Goal: Information Seeking & Learning: Learn about a topic

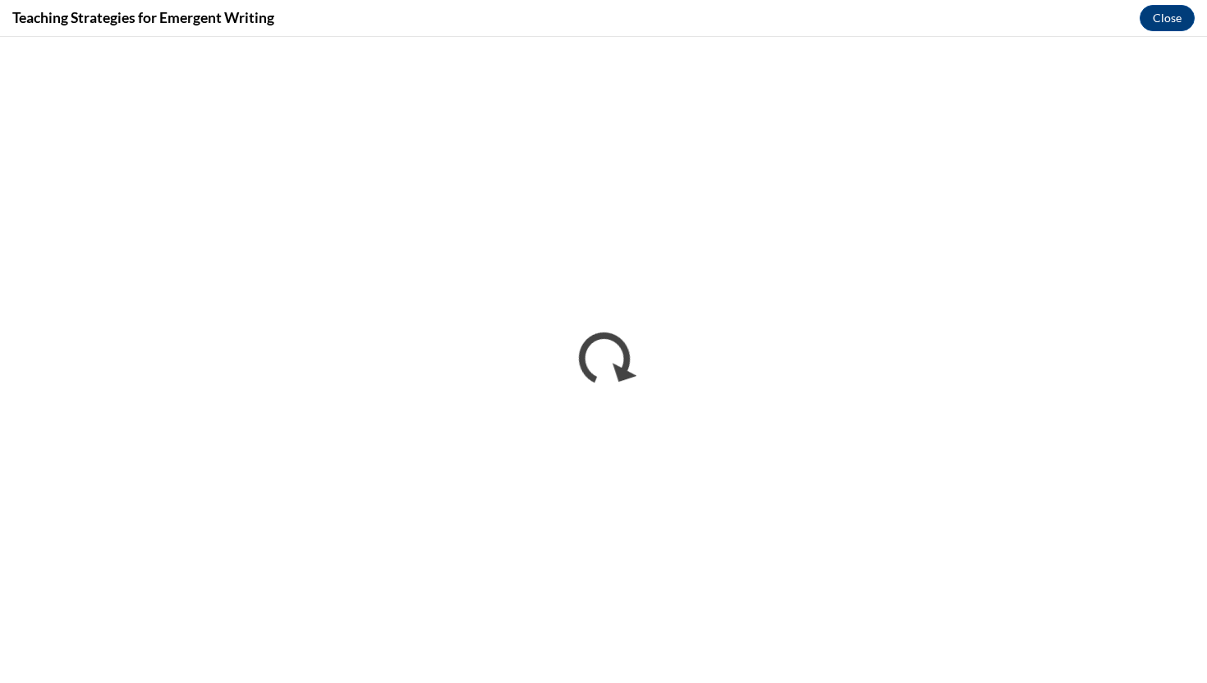
scroll to position [1326, 0]
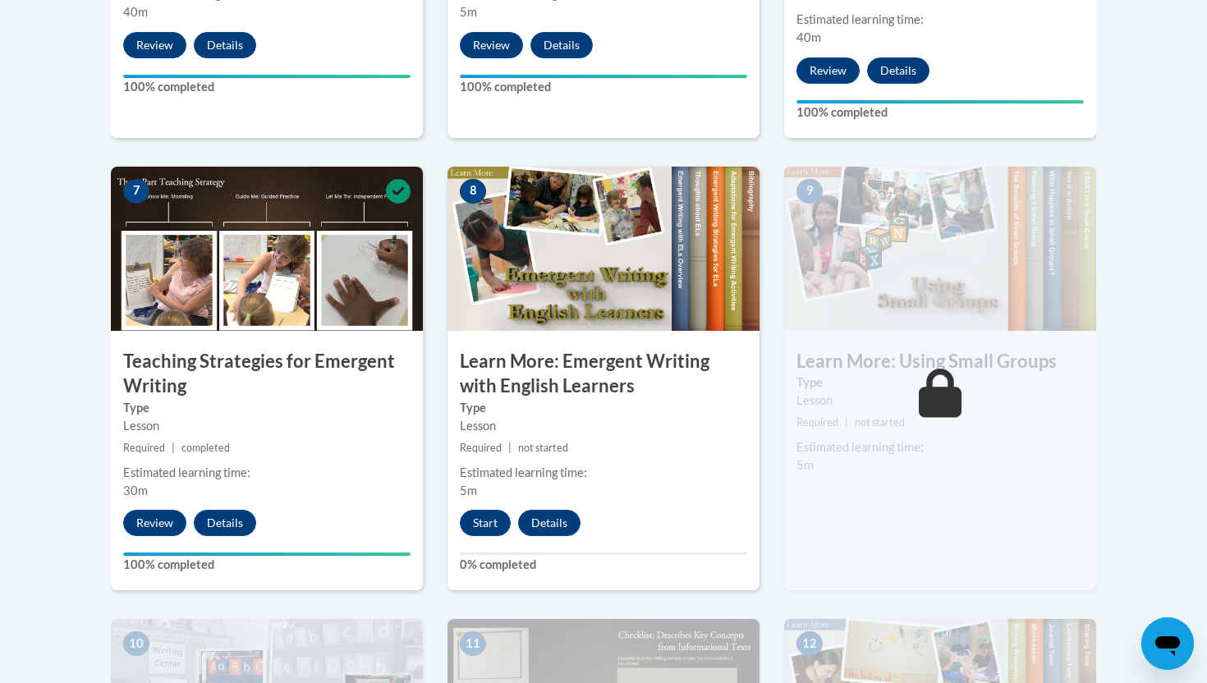
scroll to position [1317, 0]
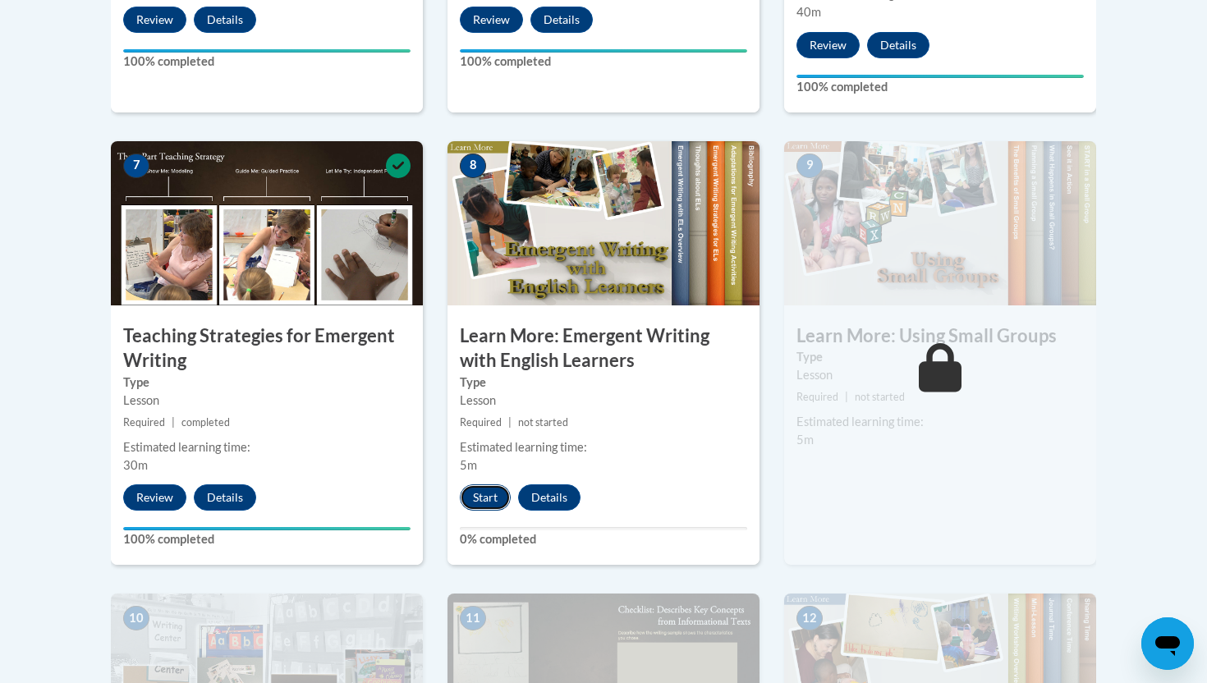
click at [475, 484] on button "Start" at bounding box center [485, 497] width 51 height 26
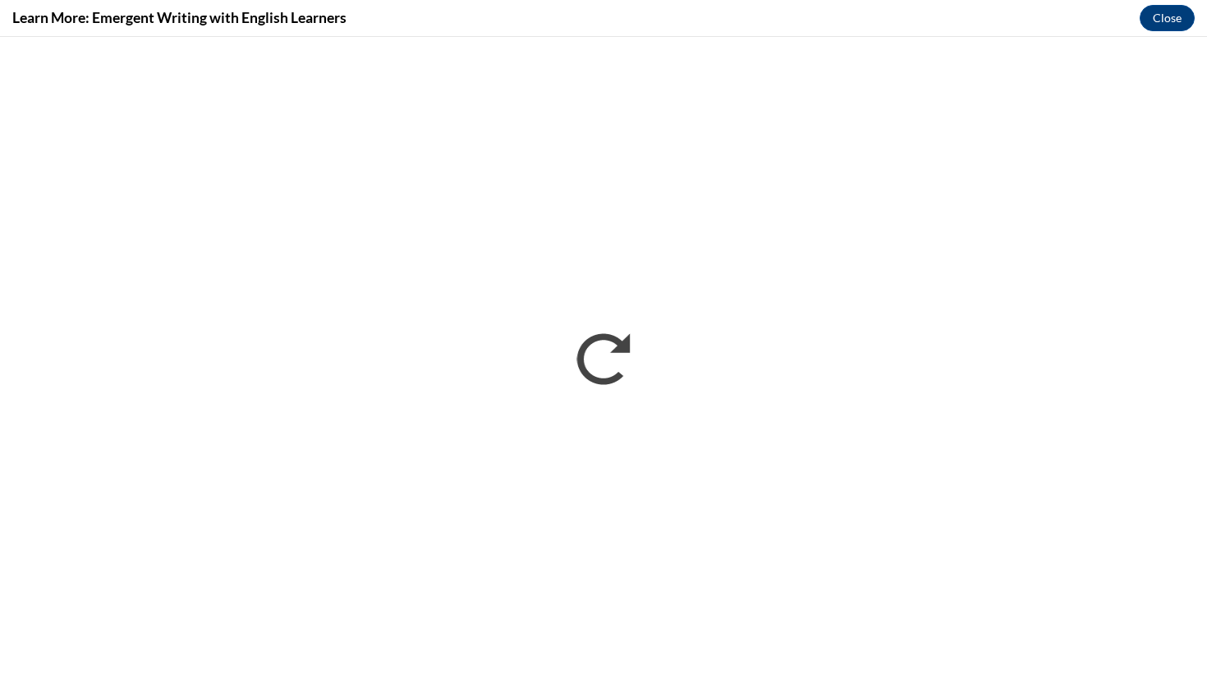
scroll to position [0, 0]
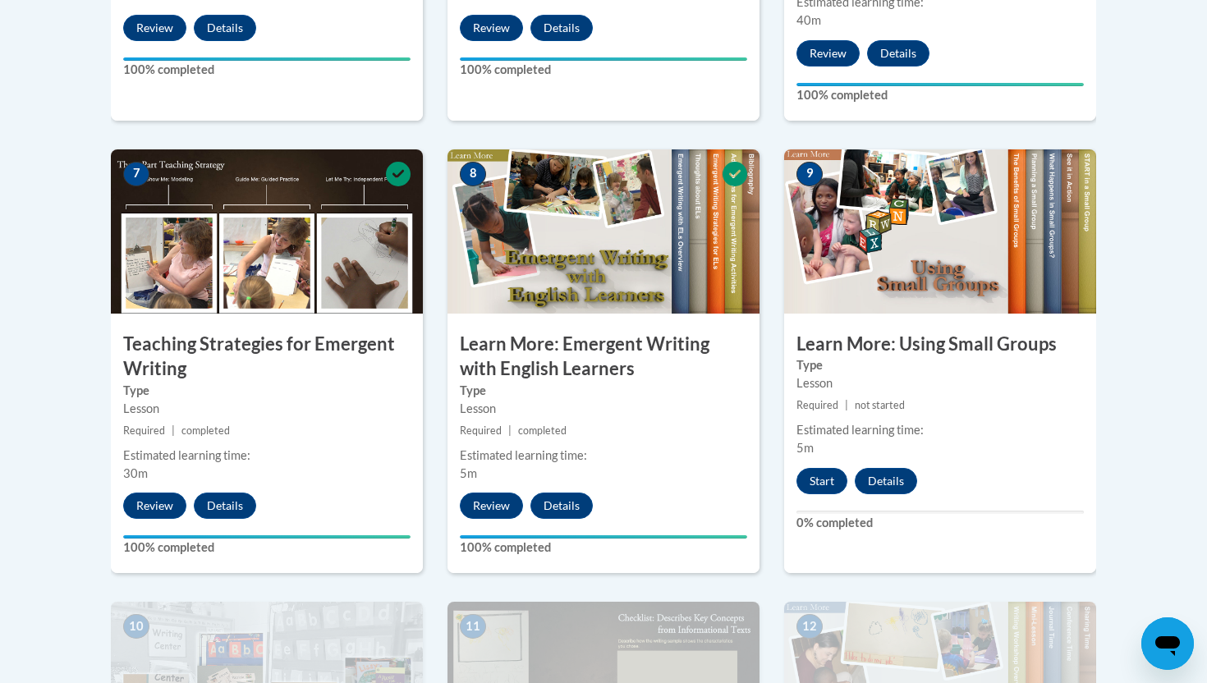
scroll to position [1331, 0]
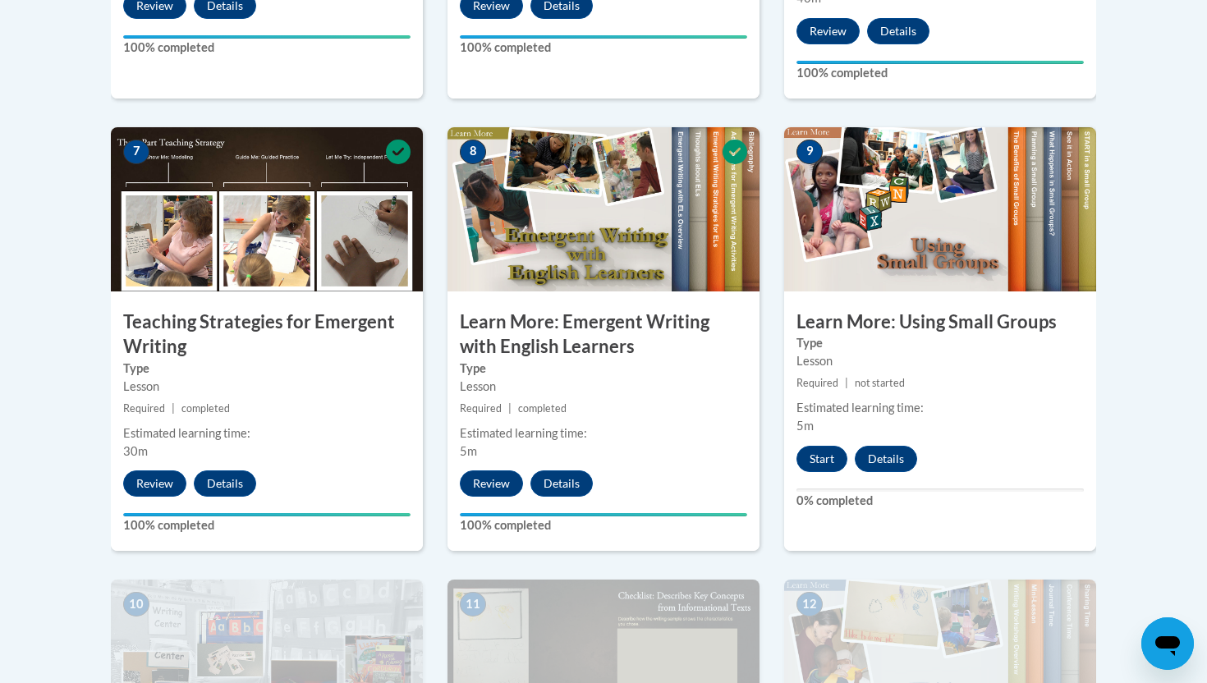
click at [823, 419] on div "9 Learn More: Using Small Groups Type Lesson Required | not started Estimated l…" at bounding box center [940, 339] width 312 height 424
click at [821, 446] on button "Start" at bounding box center [821, 459] width 51 height 26
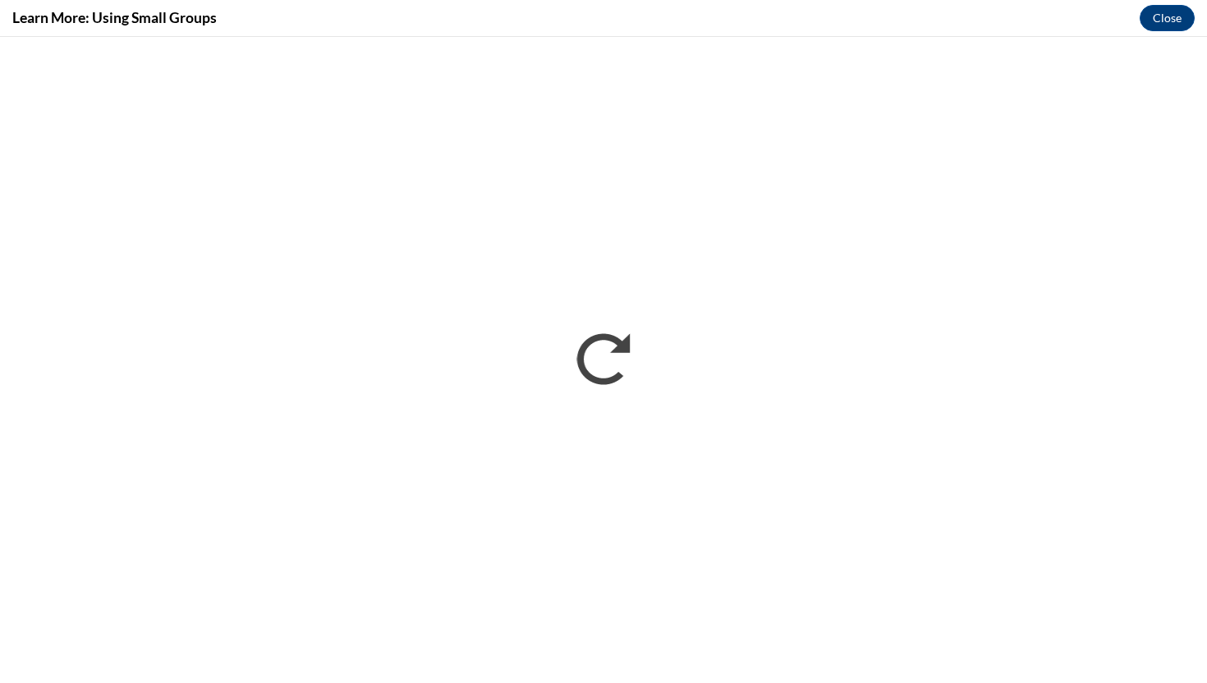
scroll to position [0, 0]
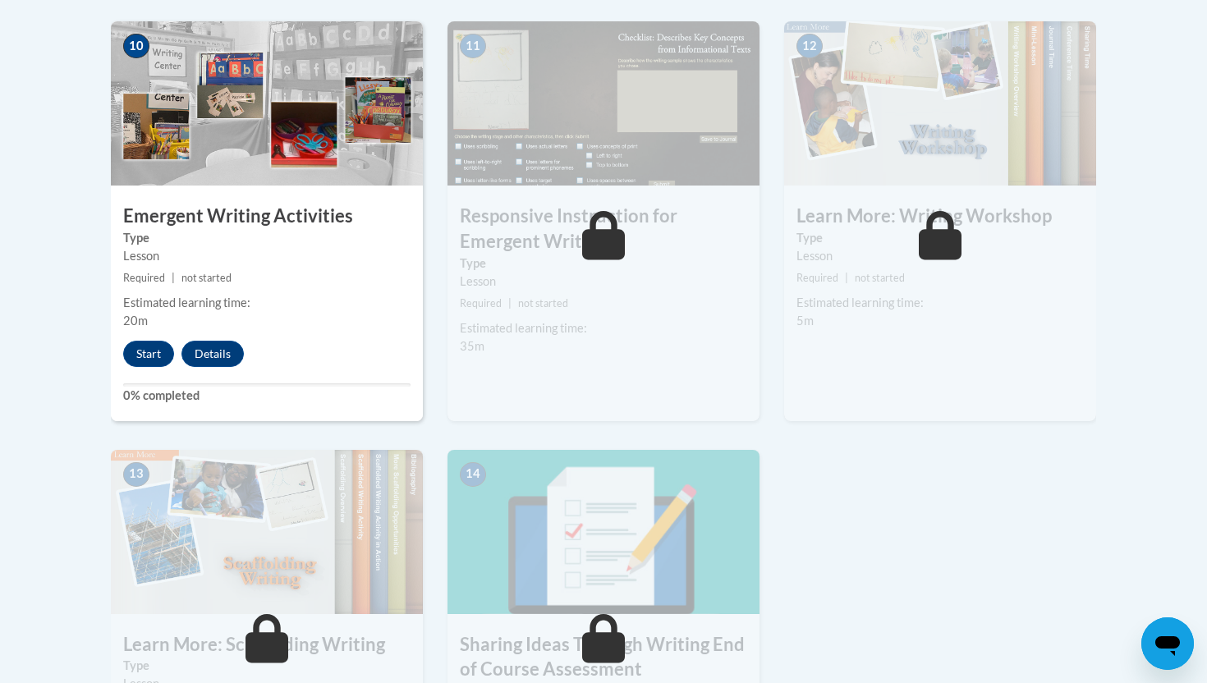
scroll to position [1900, 0]
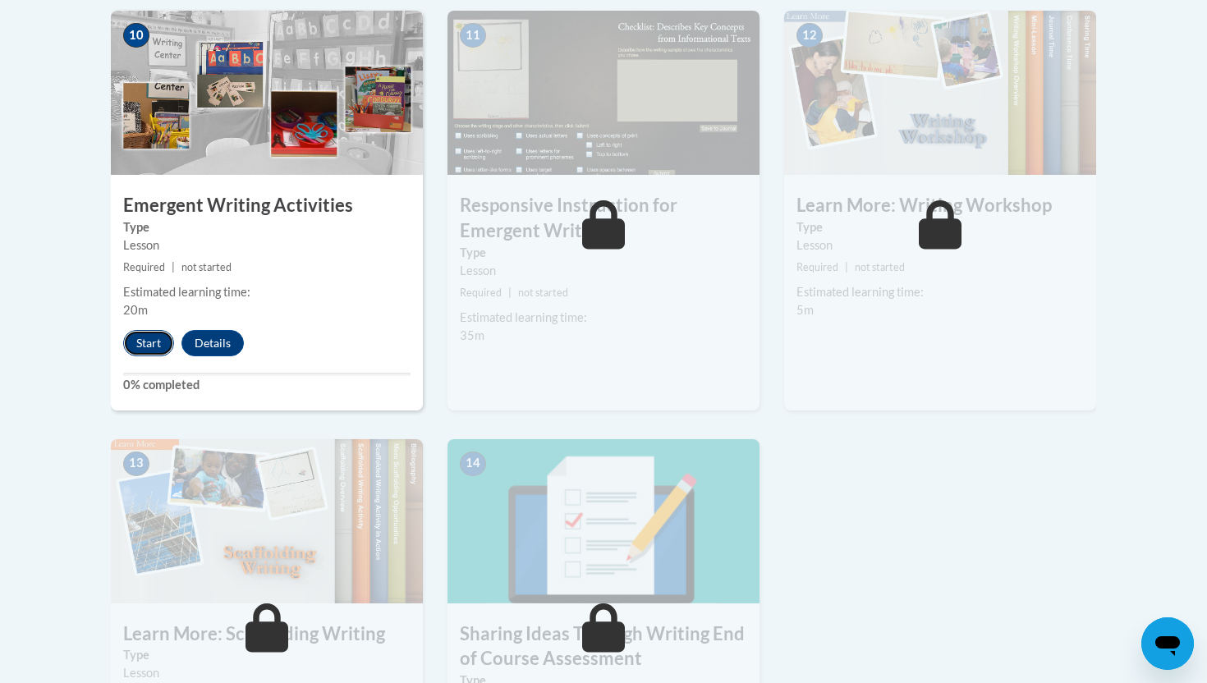
click at [155, 330] on button "Start" at bounding box center [148, 343] width 51 height 26
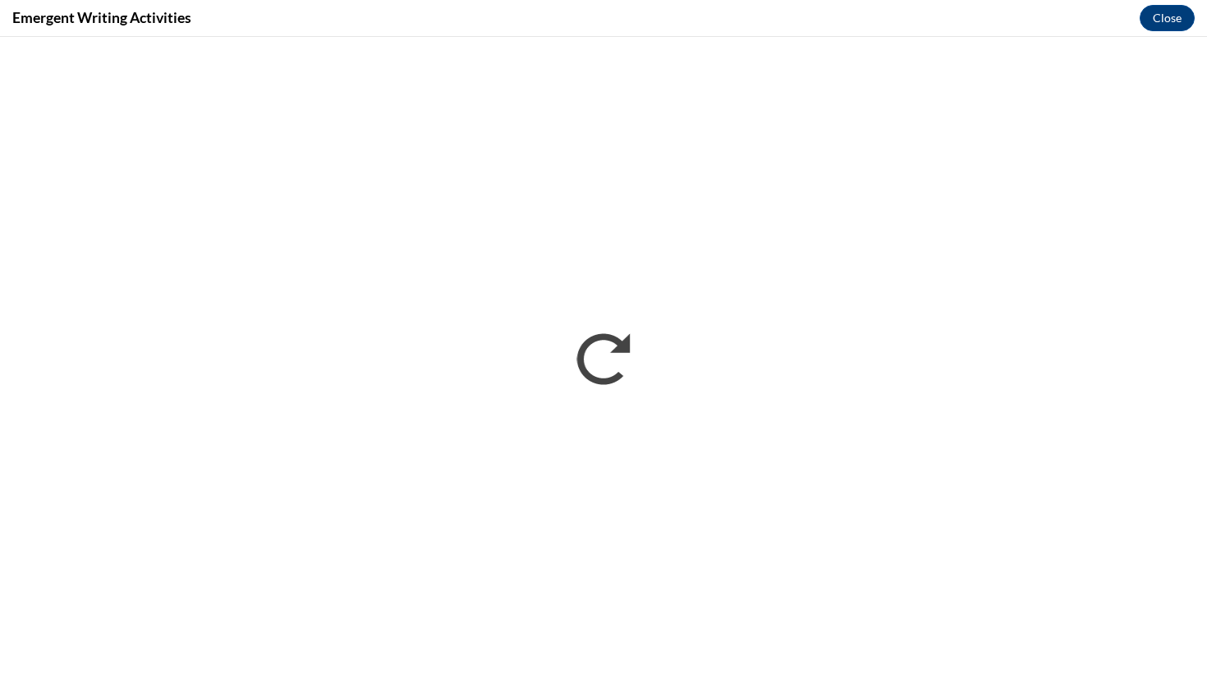
scroll to position [0, 0]
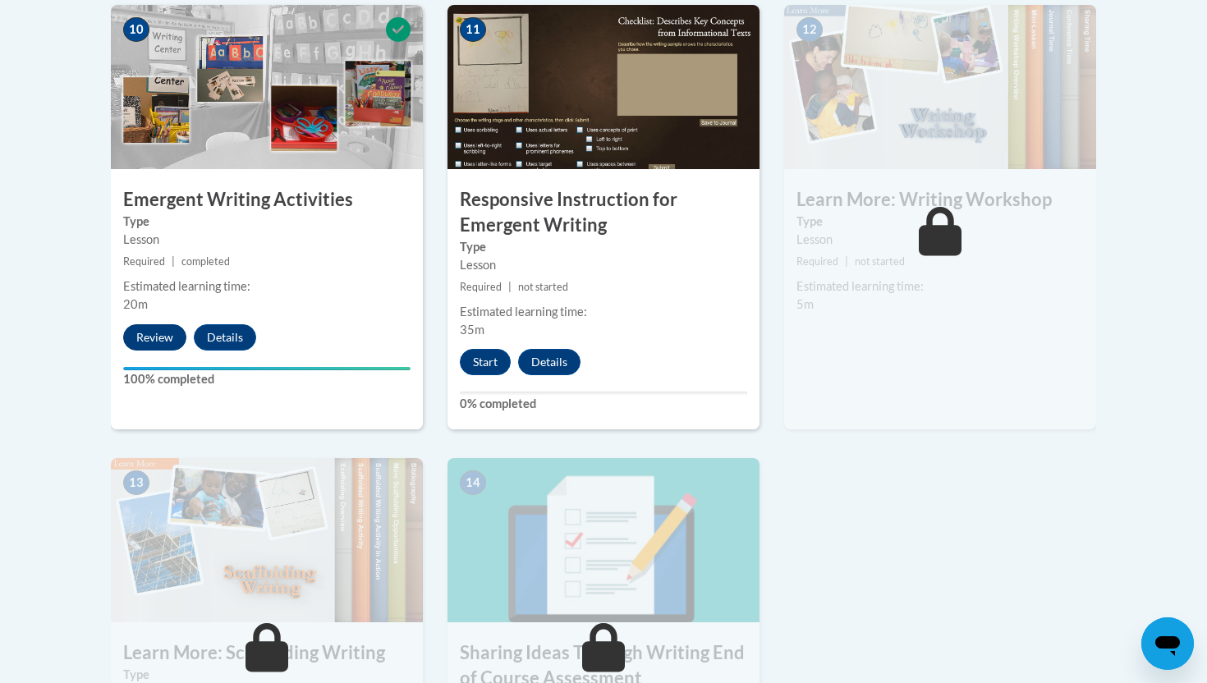
scroll to position [1893, 0]
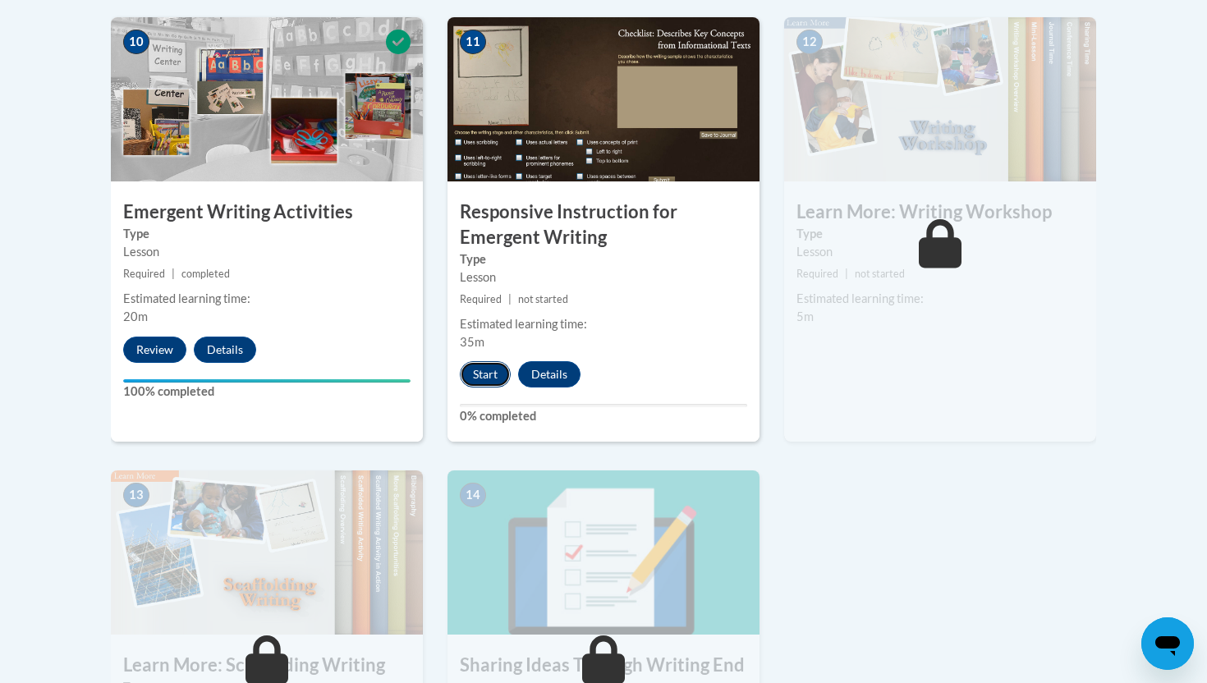
click at [475, 361] on button "Start" at bounding box center [485, 374] width 51 height 26
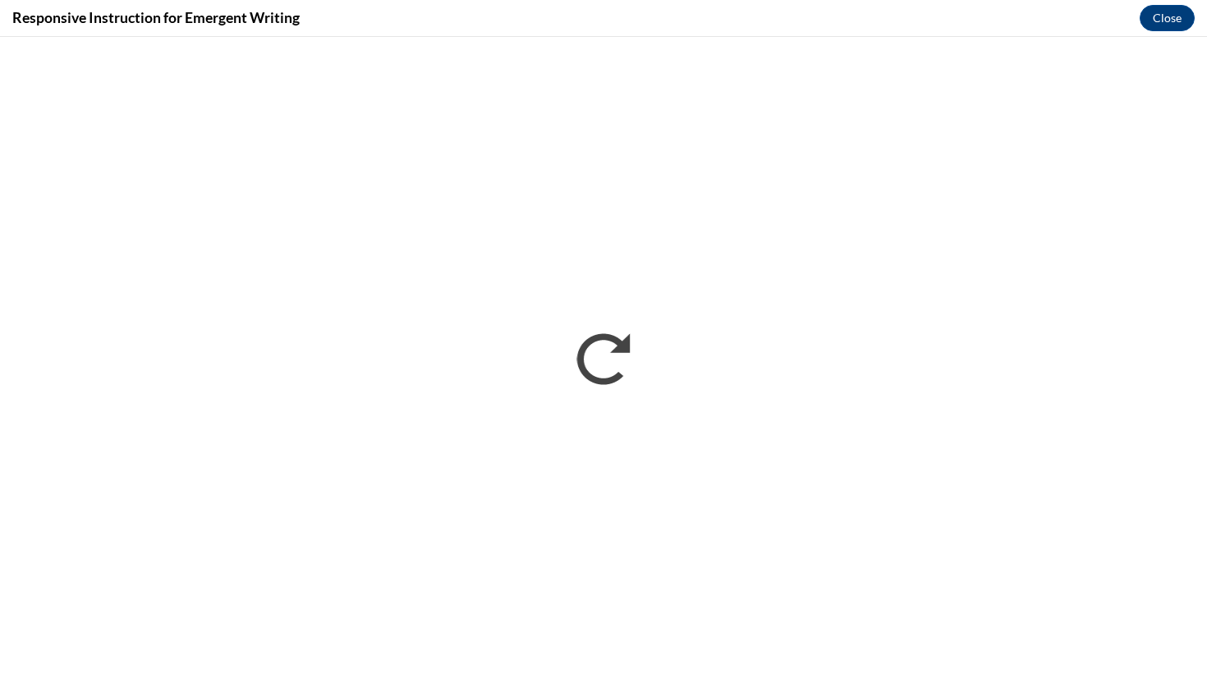
scroll to position [0, 0]
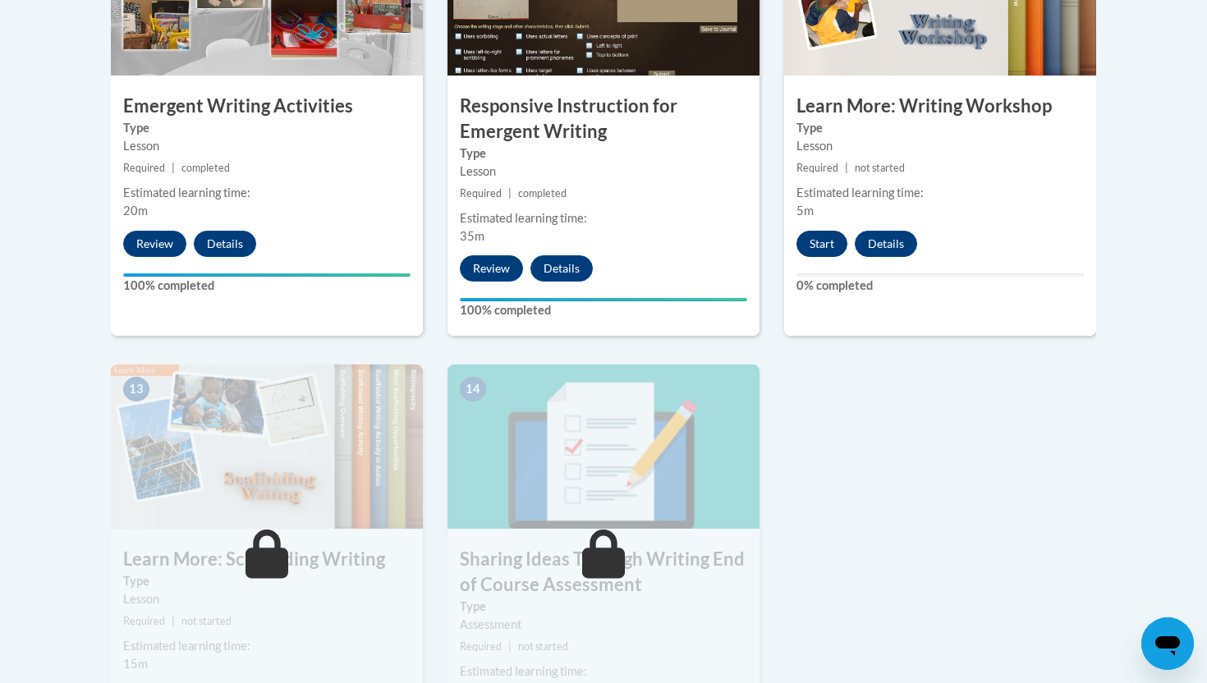
scroll to position [2002, 0]
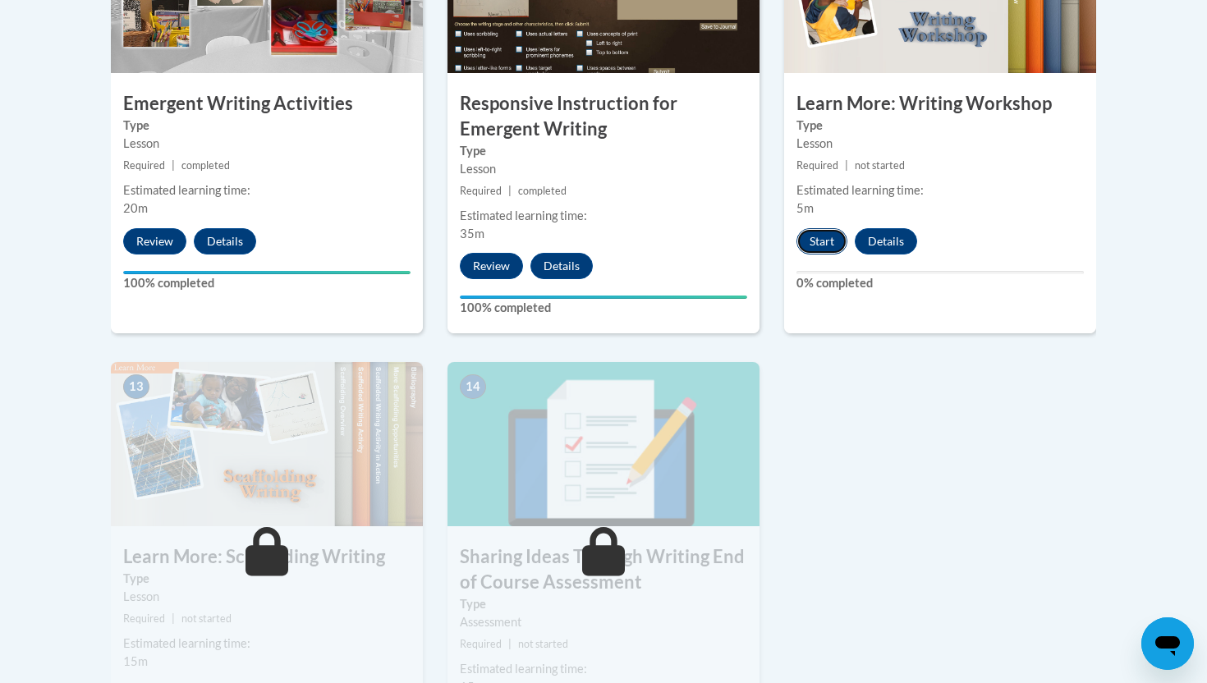
click at [824, 228] on button "Start" at bounding box center [821, 241] width 51 height 26
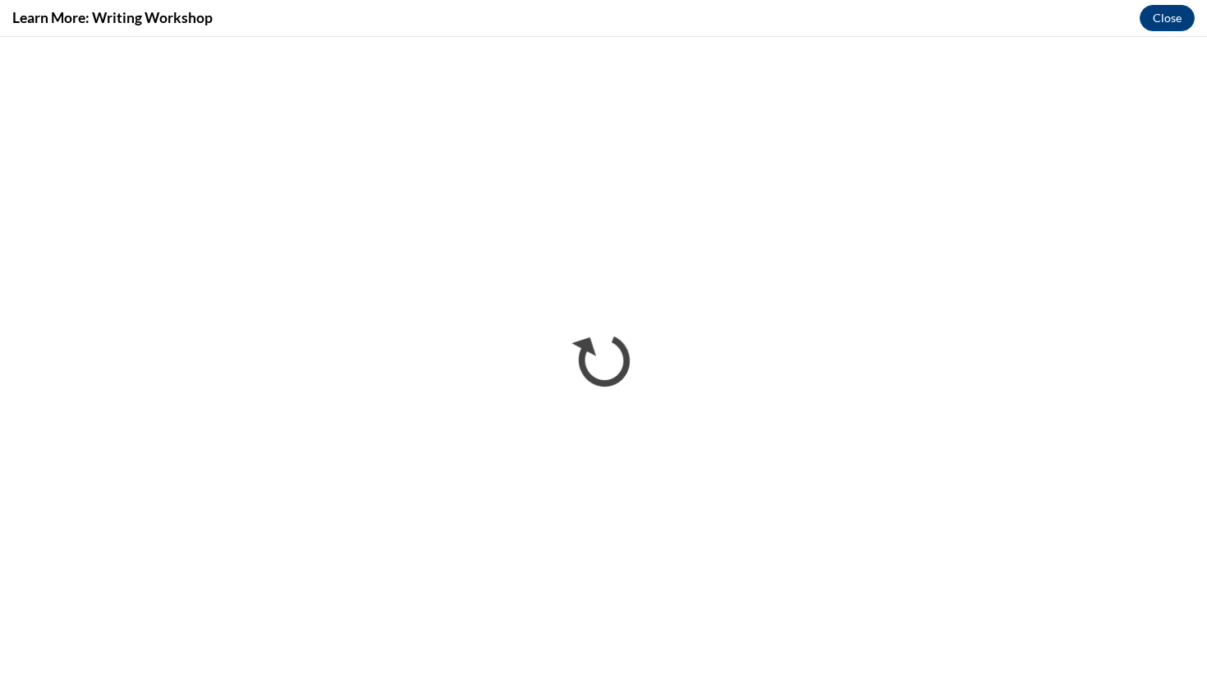
scroll to position [0, 0]
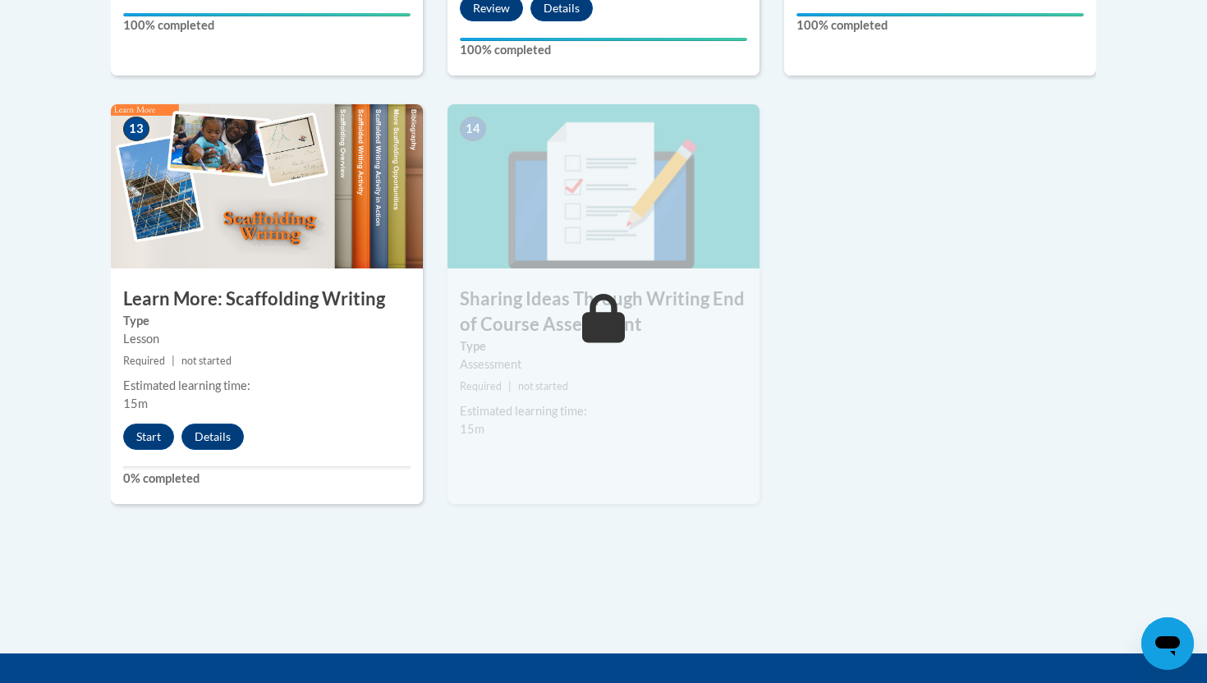
scroll to position [2282, 0]
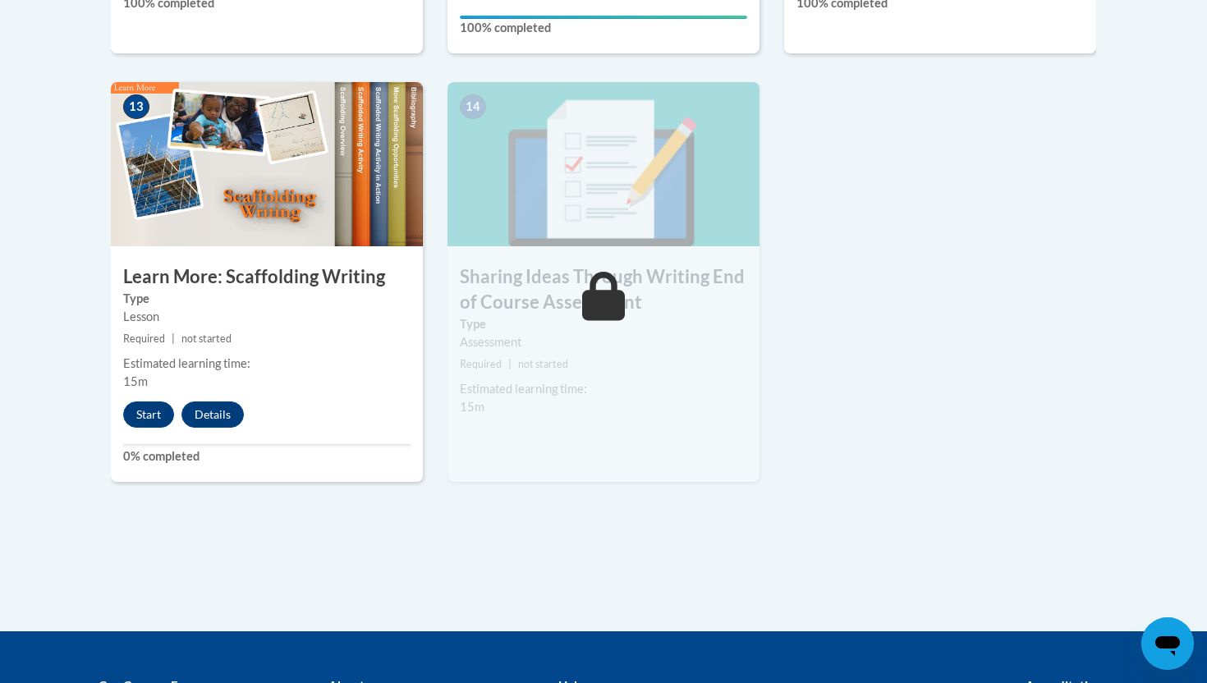
click at [131, 402] on div "Start Details Feedback" at bounding box center [188, 415] width 154 height 26
click at [134, 402] on button "Start" at bounding box center [148, 415] width 51 height 26
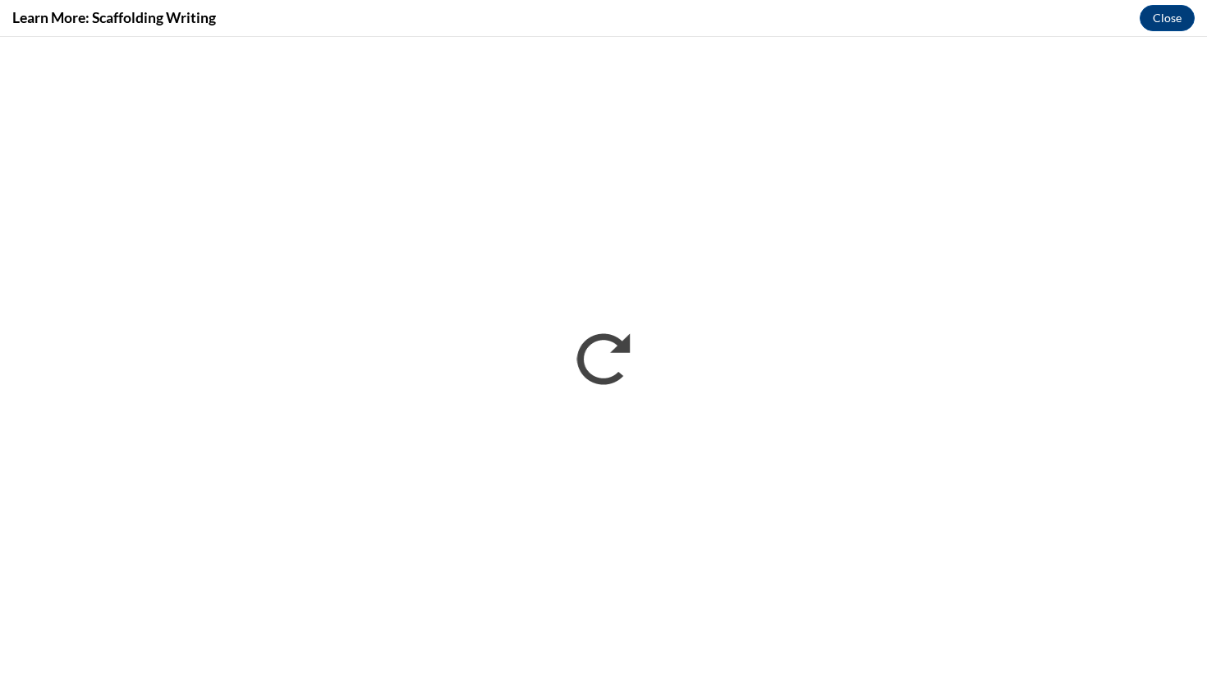
scroll to position [0, 0]
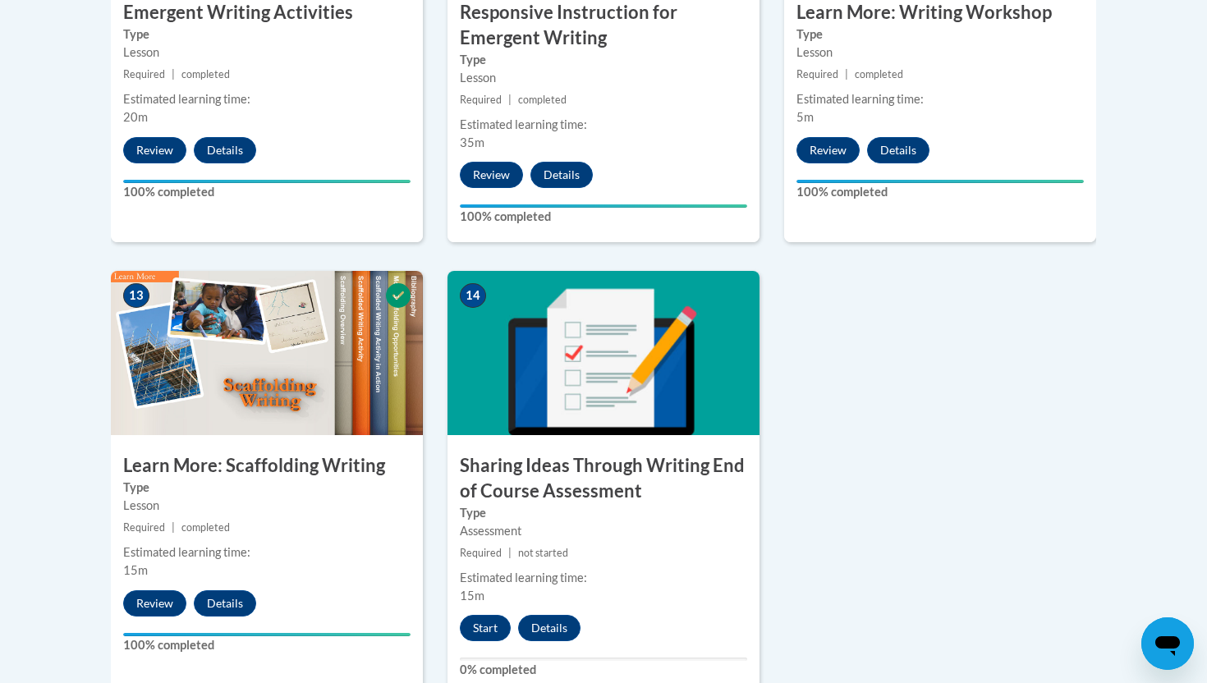
scroll to position [2094, 0]
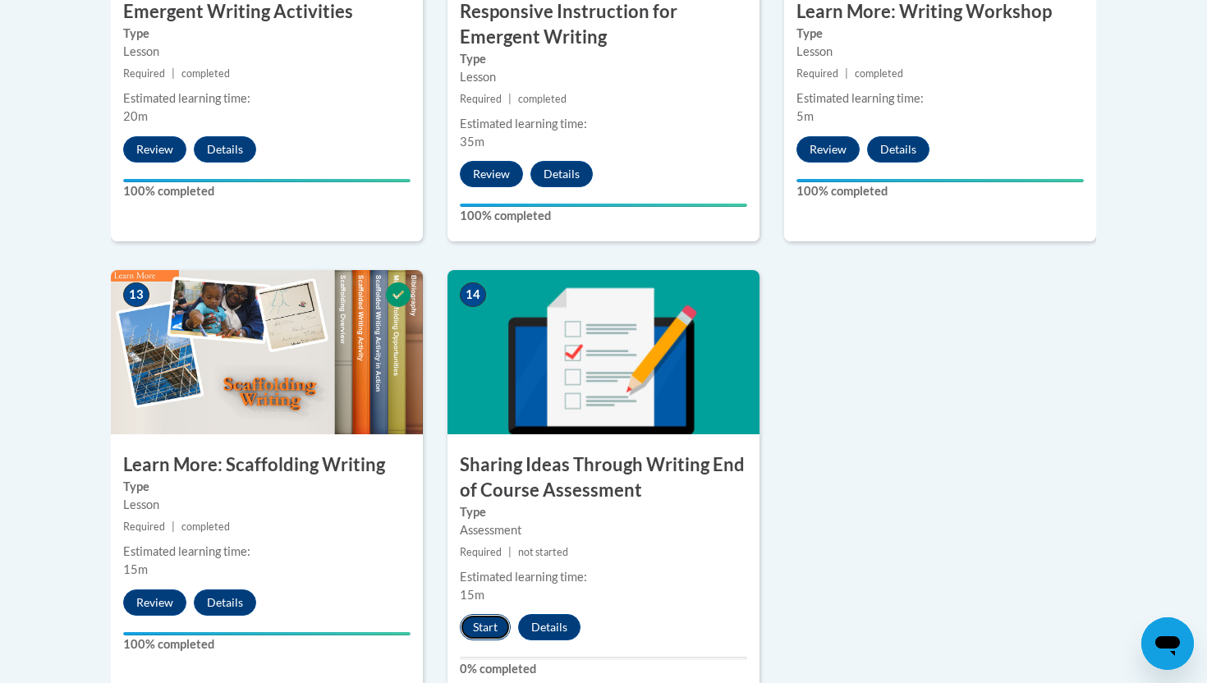
click at [484, 614] on button "Start" at bounding box center [485, 627] width 51 height 26
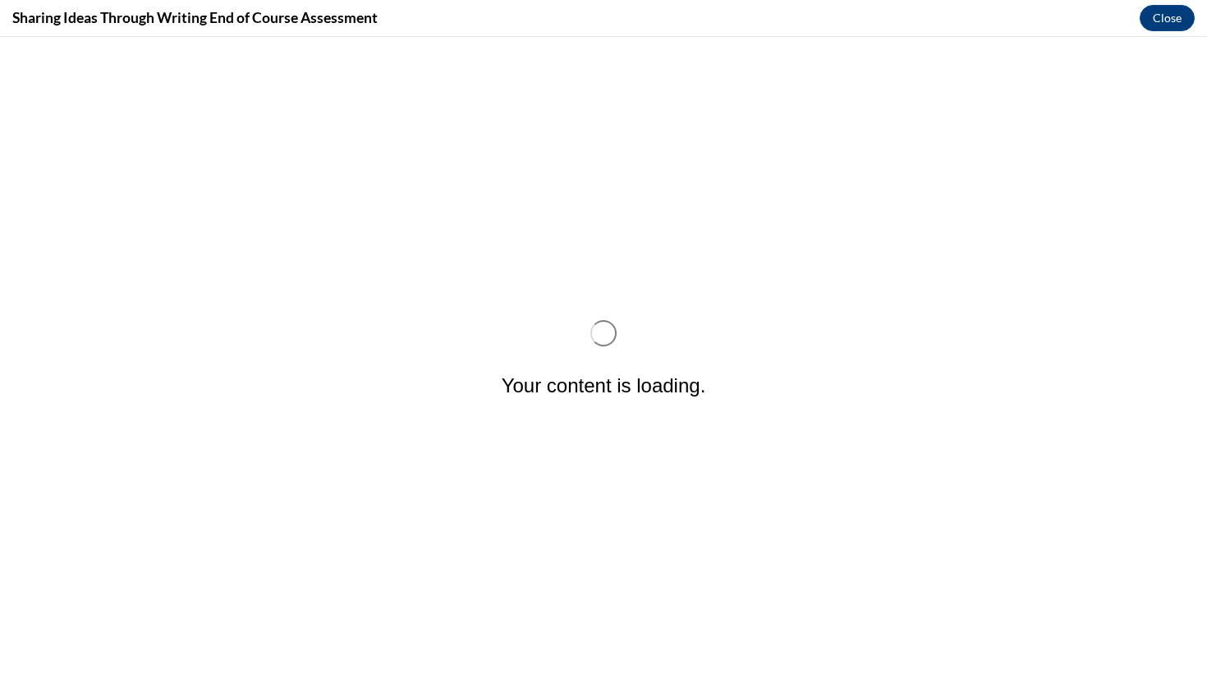
scroll to position [0, 0]
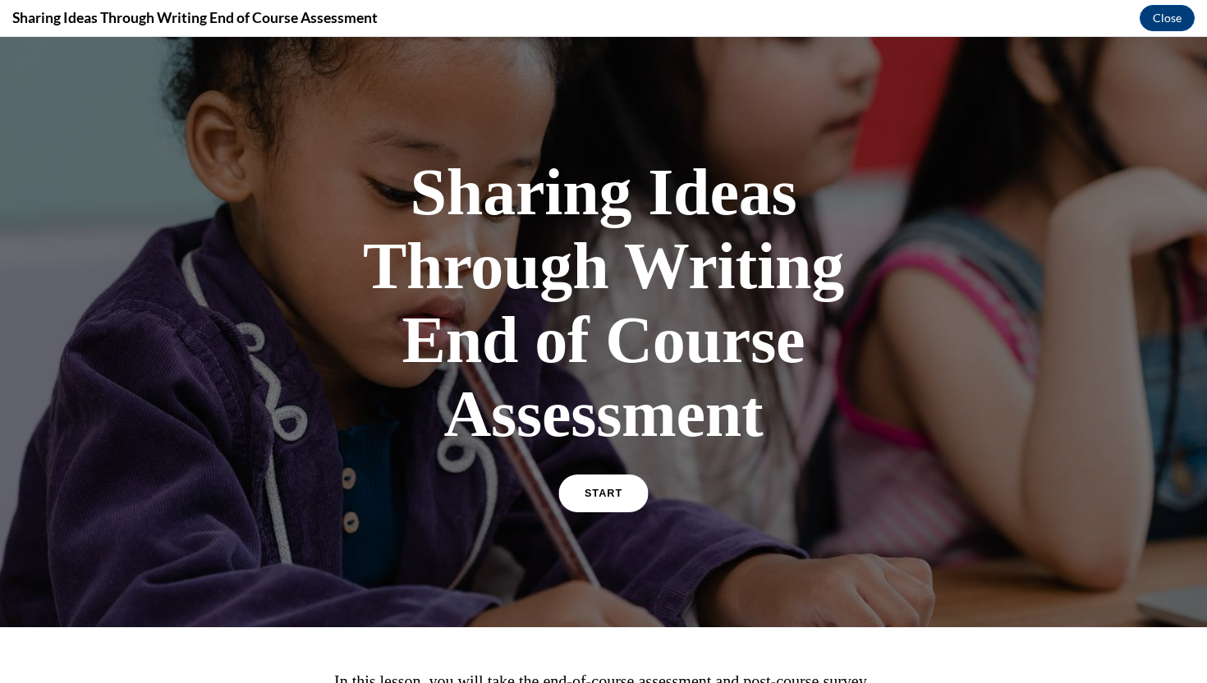
click at [590, 492] on span "START" at bounding box center [604, 494] width 38 height 12
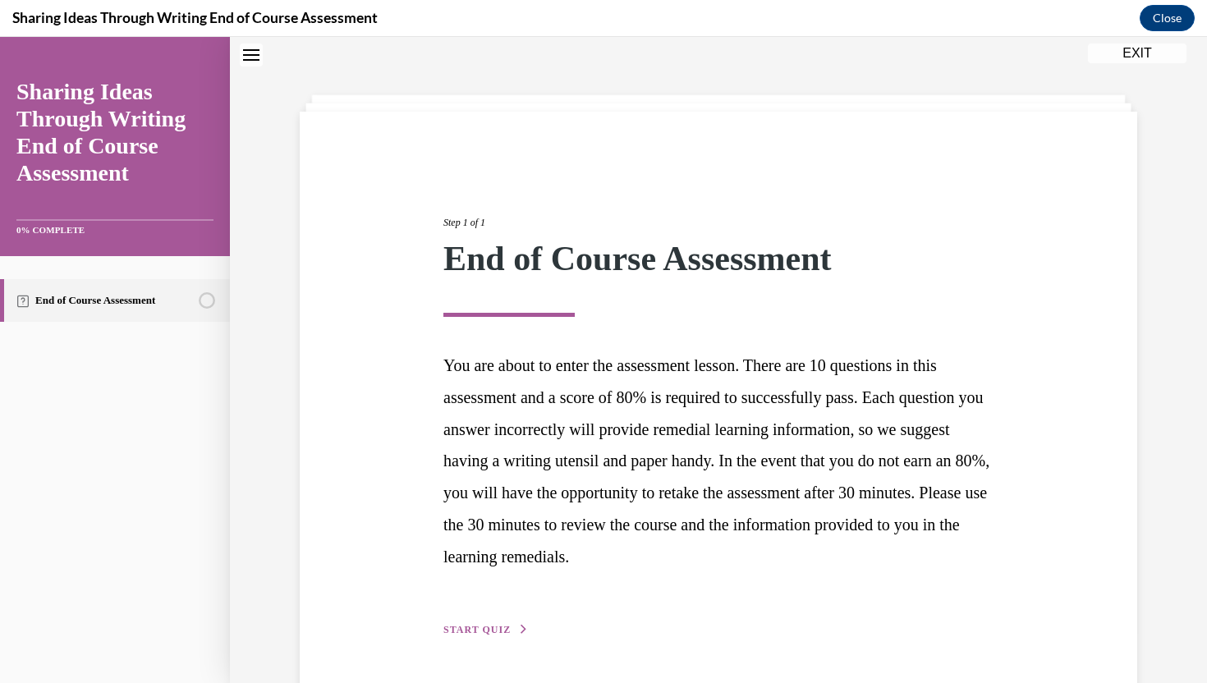
scroll to position [104, 0]
